Goal: Transaction & Acquisition: Purchase product/service

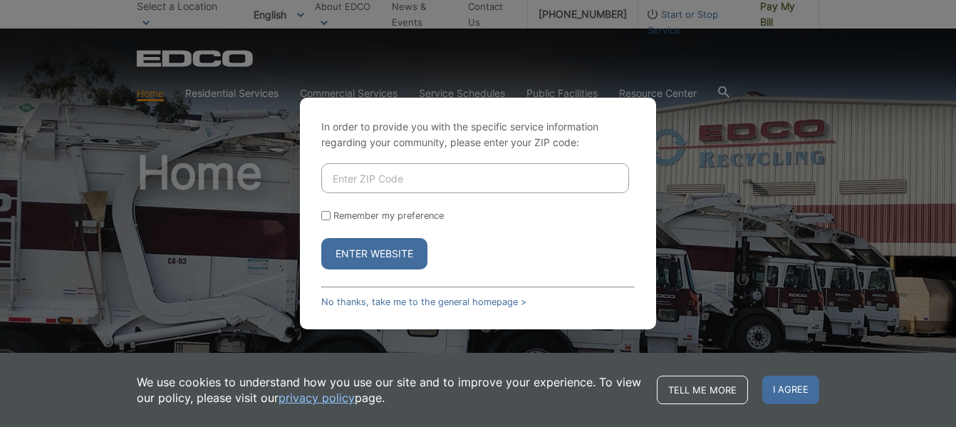
click at [463, 172] on input "Enter ZIP Code" at bounding box center [475, 178] width 308 height 30
type input "92021"
click at [391, 262] on button "Enter Website" at bounding box center [374, 253] width 106 height 31
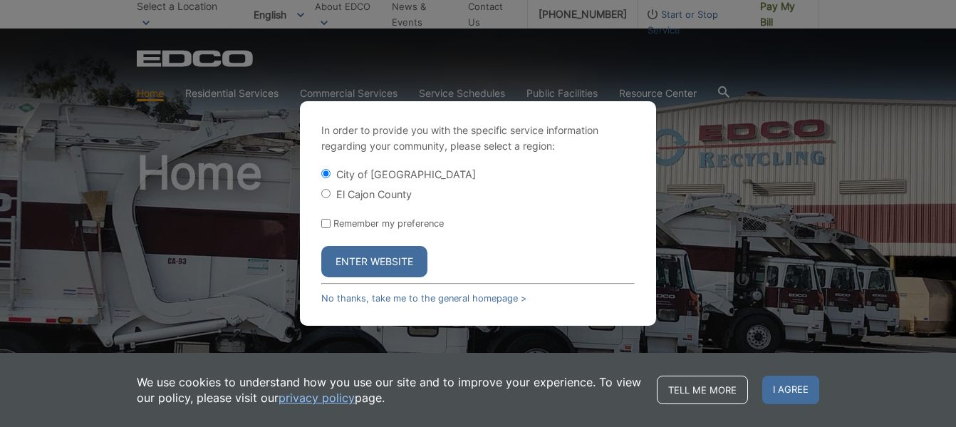
click at [391, 262] on button "Enter Website" at bounding box center [374, 261] width 106 height 31
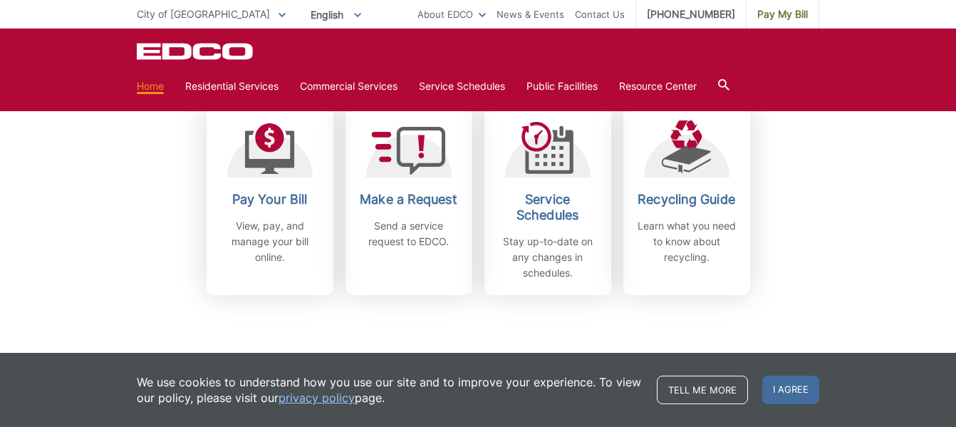
scroll to position [422, 0]
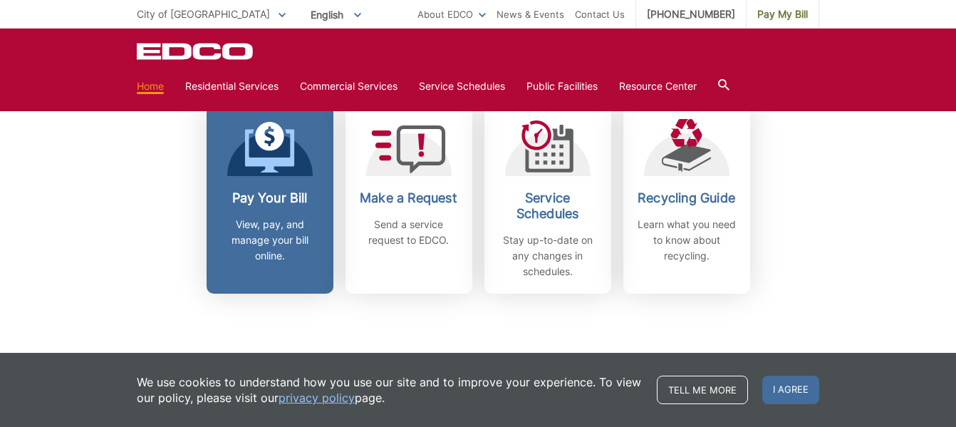
click at [248, 238] on p "View, pay, and manage your bill online." at bounding box center [269, 239] width 105 height 47
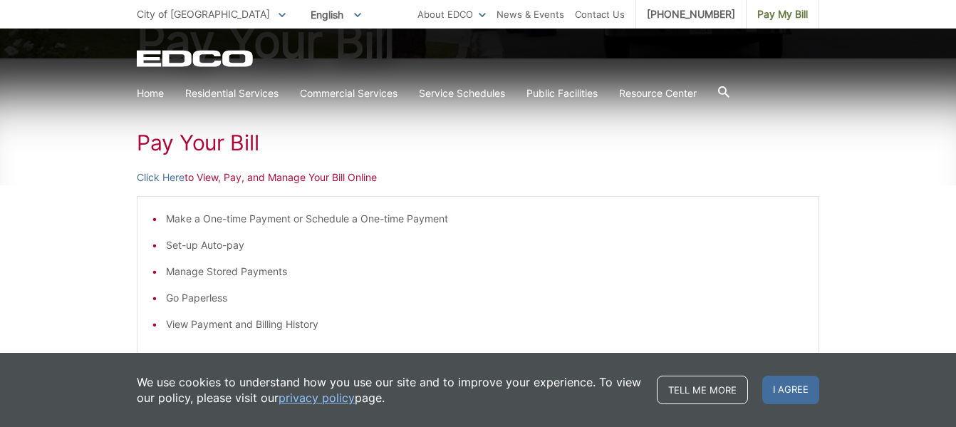
scroll to position [193, 0]
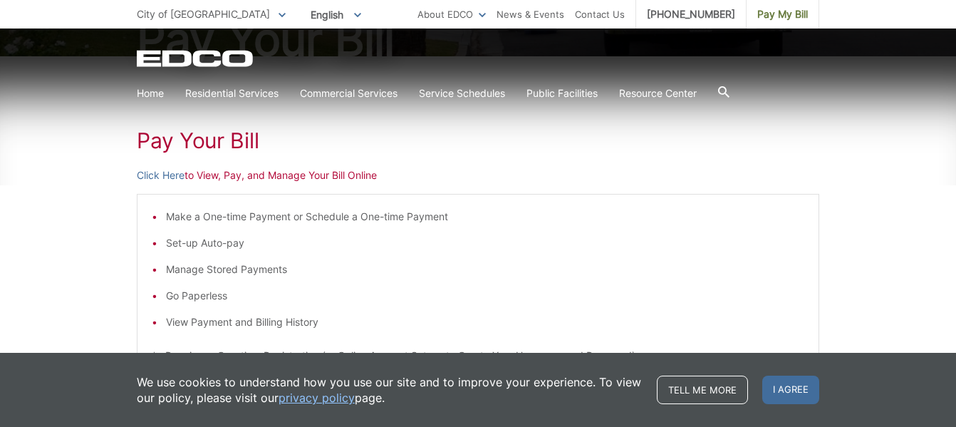
click at [166, 216] on li "Make a One-time Payment or Schedule a One-time Payment" at bounding box center [485, 217] width 638 height 16
click at [187, 139] on h1 "Pay Your Bill" at bounding box center [478, 140] width 682 height 26
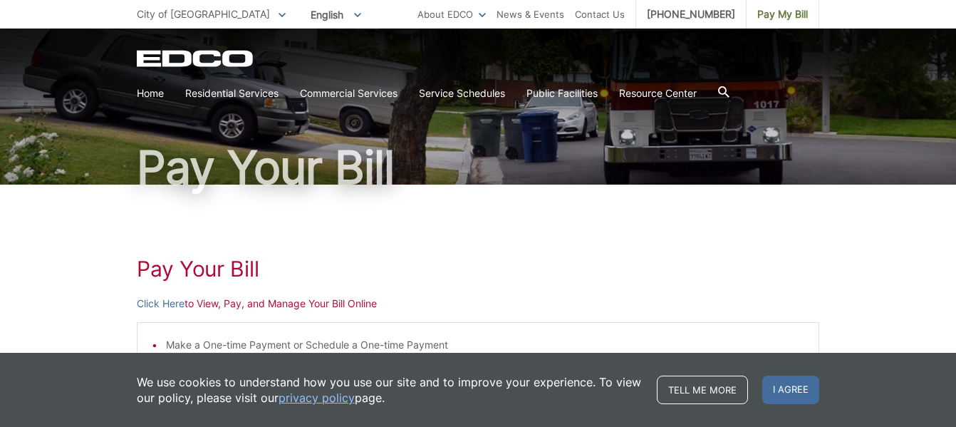
scroll to position [0, 0]
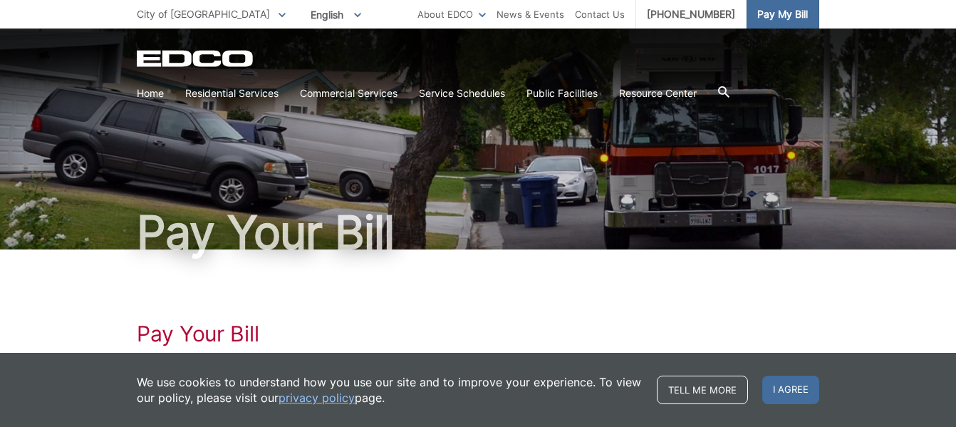
click at [773, 23] on link "Pay My Bill" at bounding box center [782, 14] width 73 height 28
click at [165, 14] on span "City of [GEOGRAPHIC_DATA]" at bounding box center [203, 14] width 133 height 12
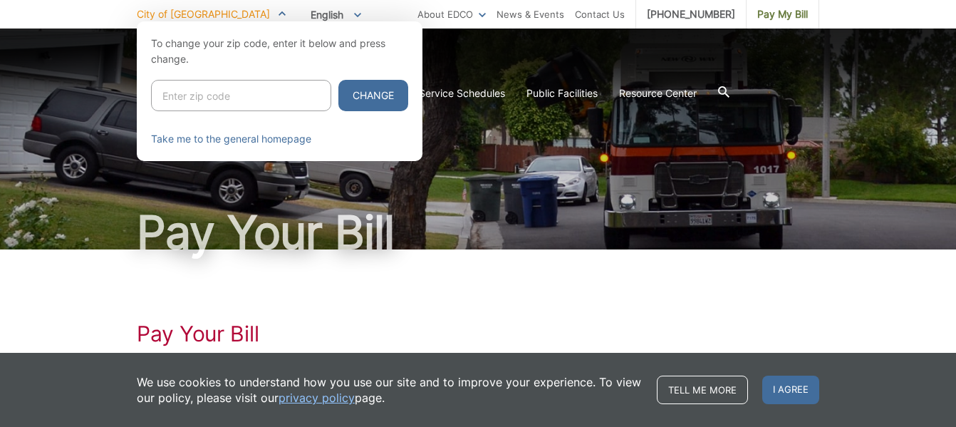
click at [278, 11] on icon at bounding box center [281, 13] width 7 height 5
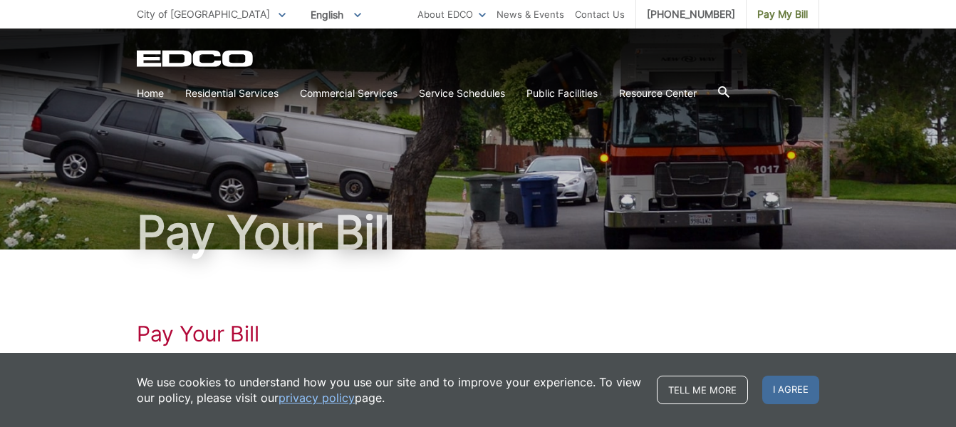
click at [728, 90] on icon at bounding box center [723, 91] width 11 height 11
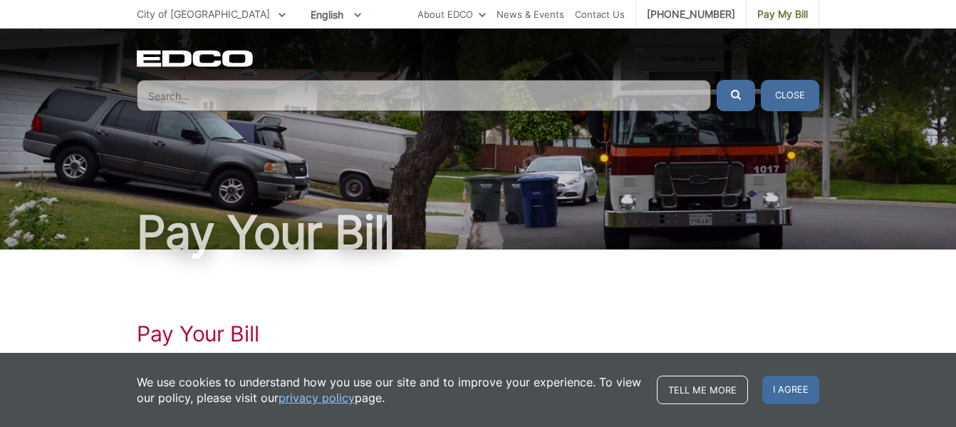
click at [789, 90] on button "Close" at bounding box center [789, 95] width 58 height 31
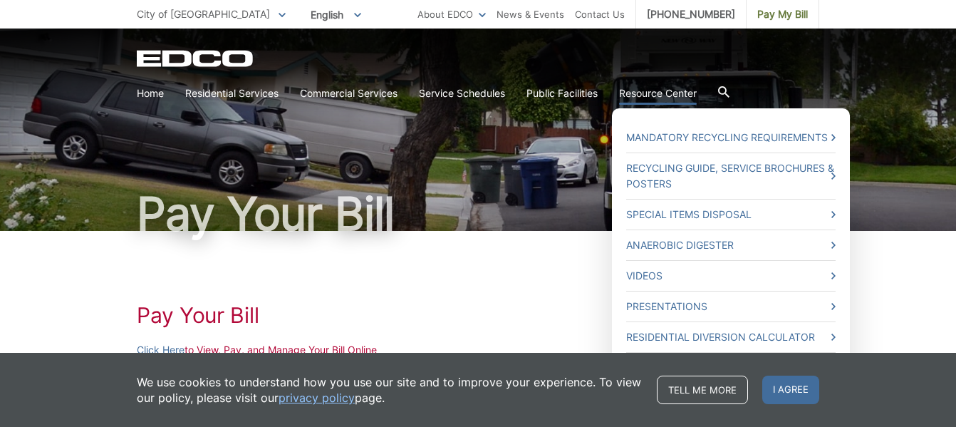
scroll to position [22, 0]
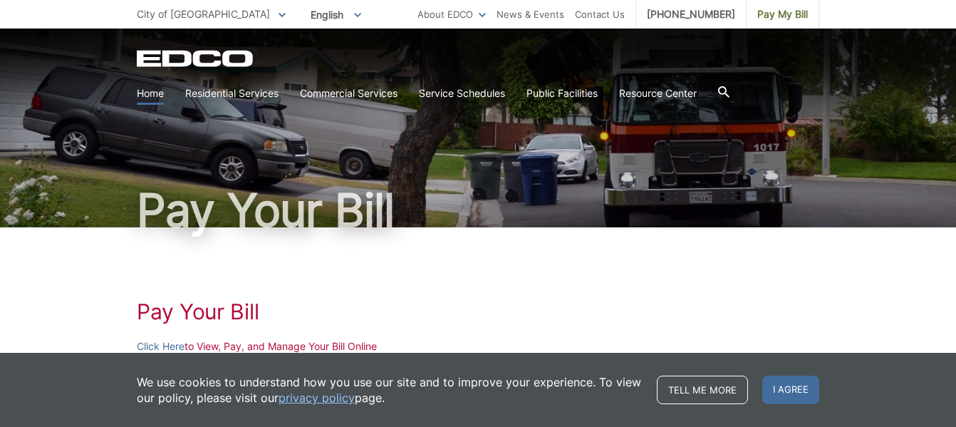
click at [142, 93] on link "Home" at bounding box center [150, 93] width 27 height 16
